Goal: Task Accomplishment & Management: Complete application form

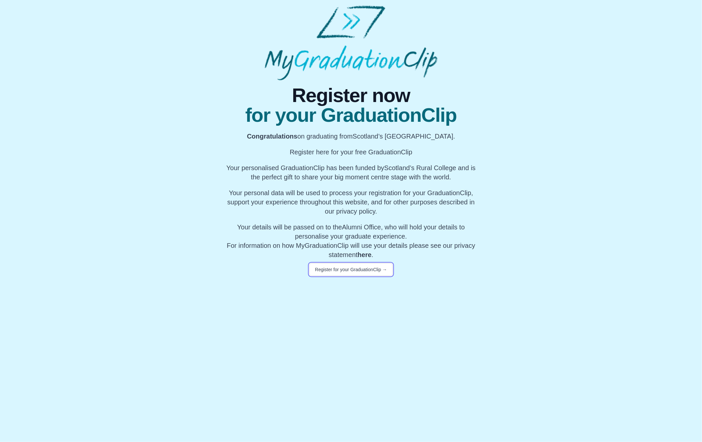
click at [344, 274] on button "Register for your GraduationClip →" at bounding box center [351, 269] width 83 height 13
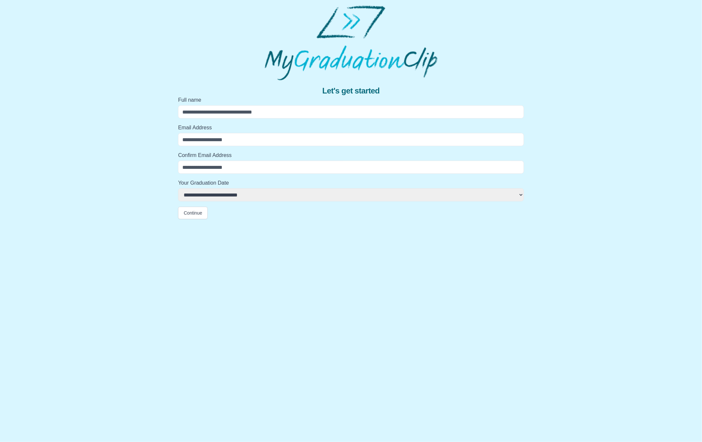
click at [416, 225] on html "**********" at bounding box center [351, 112] width 702 height 225
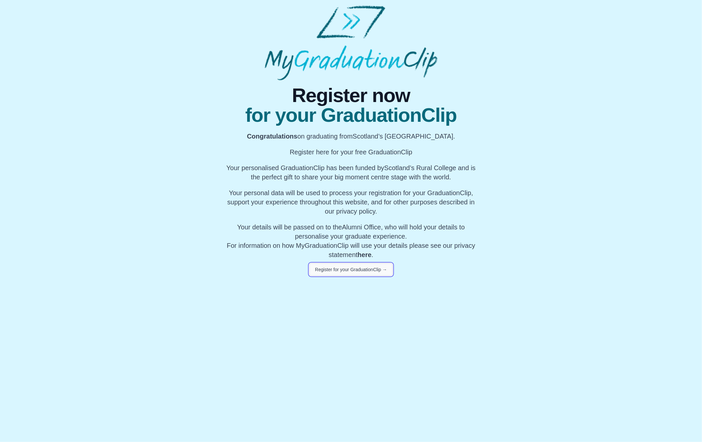
click at [365, 268] on button "Register for your GraduationClip →" at bounding box center [351, 269] width 83 height 13
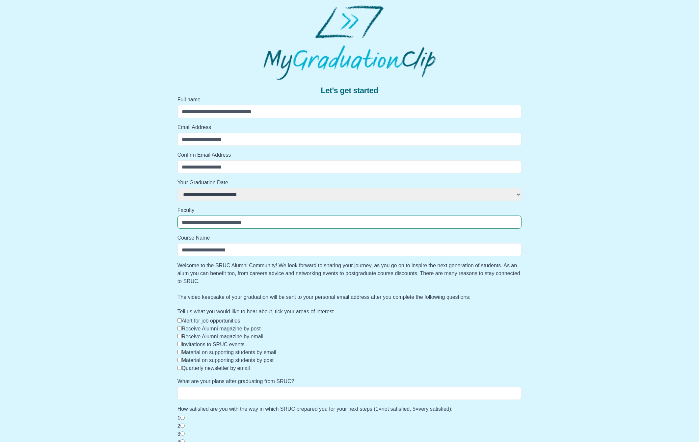
scroll to position [3, 0]
